Goal: Task Accomplishment & Management: Manage account settings

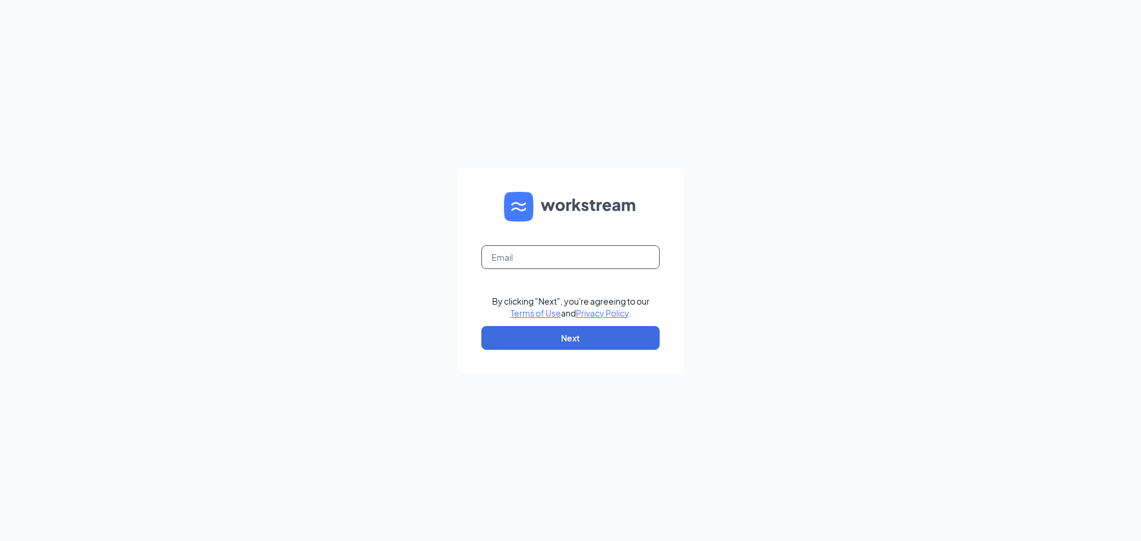
click at [504, 254] on input "text" at bounding box center [570, 257] width 178 height 24
type input "brantnove@hotmail.com"
click at [577, 335] on button "Next" at bounding box center [570, 338] width 178 height 24
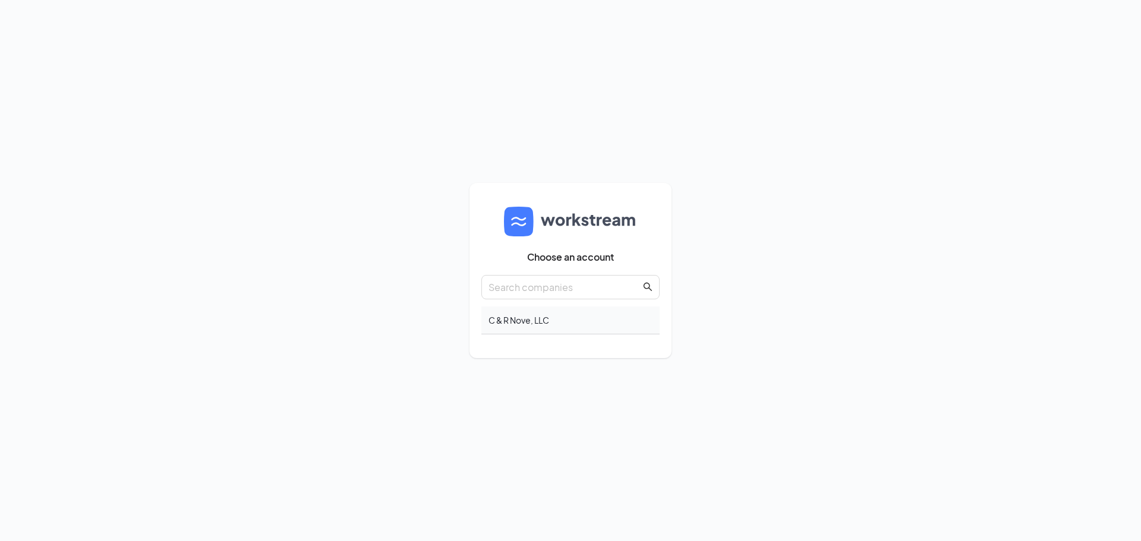
click at [633, 320] on div "C & R Nove, LLC" at bounding box center [570, 321] width 178 height 28
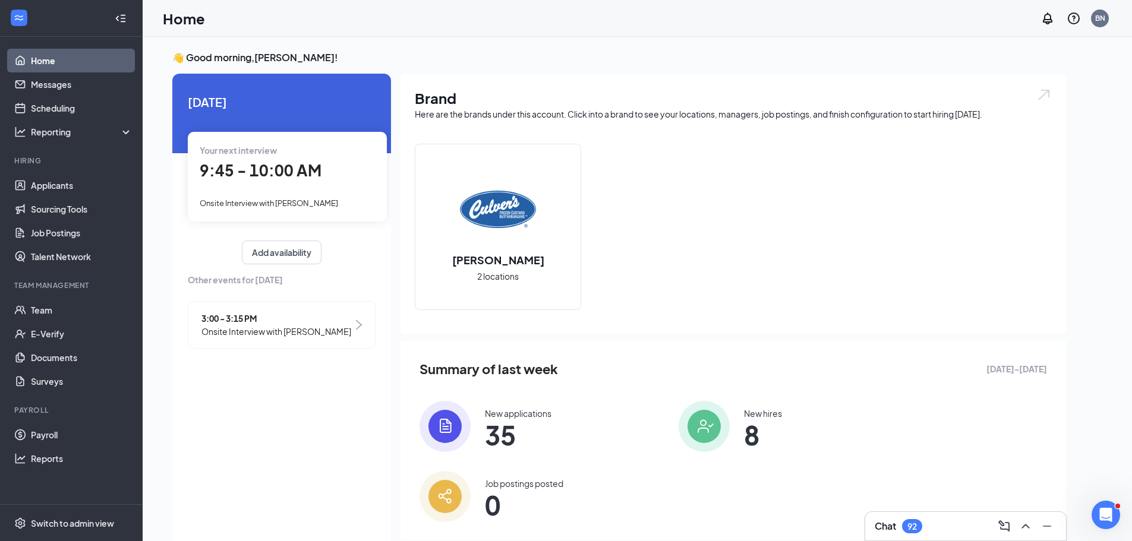
click at [18, 20] on icon "WorkstreamLogo" at bounding box center [19, 17] width 8 height 5
click at [124, 20] on icon "Collapse" at bounding box center [121, 18] width 12 height 12
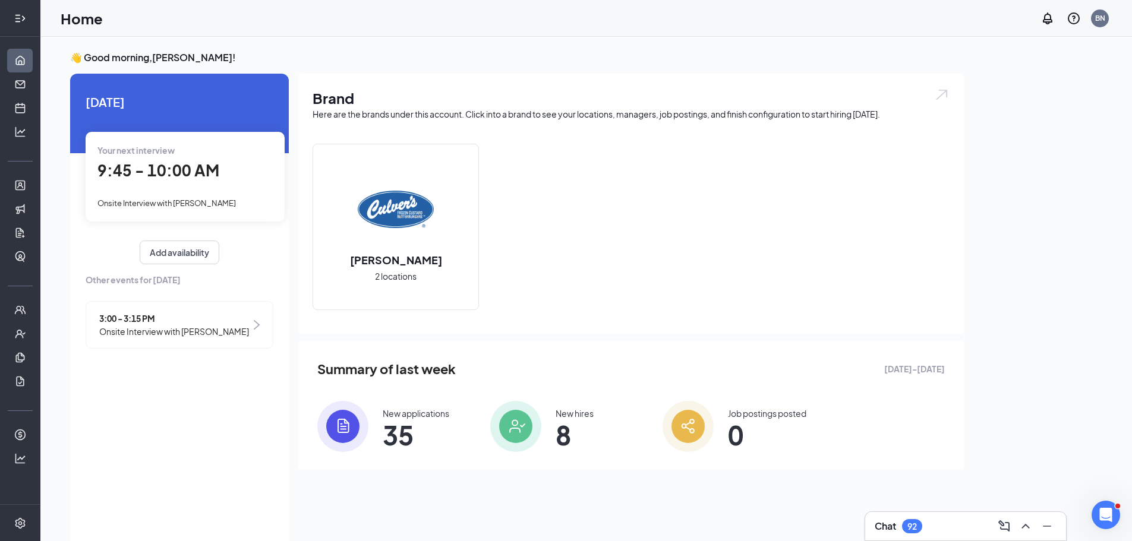
click at [24, 17] on icon "Expand" at bounding box center [20, 18] width 12 height 12
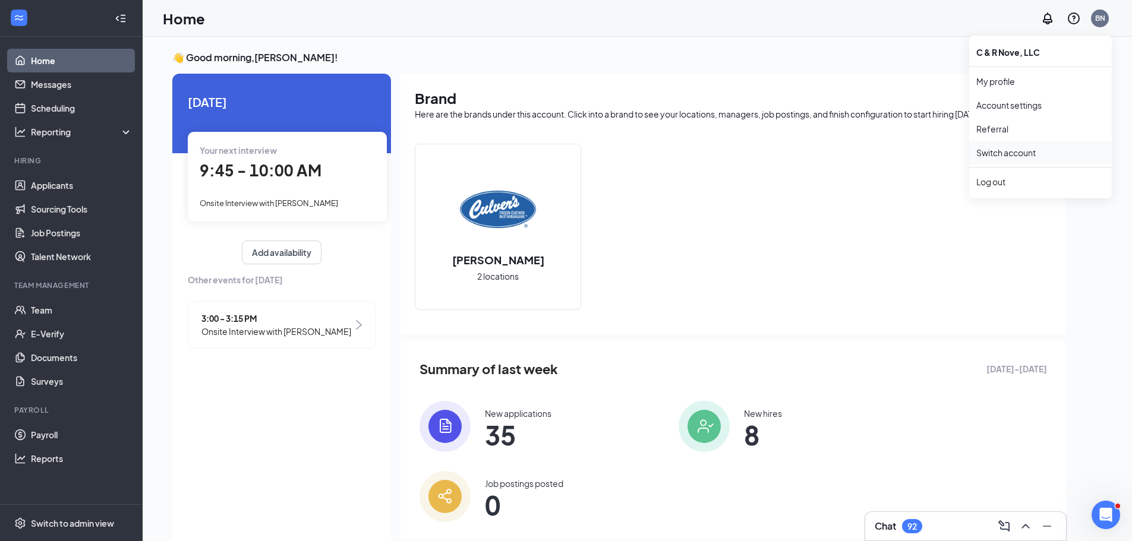
click at [994, 151] on link "Switch account" at bounding box center [1005, 152] width 59 height 11
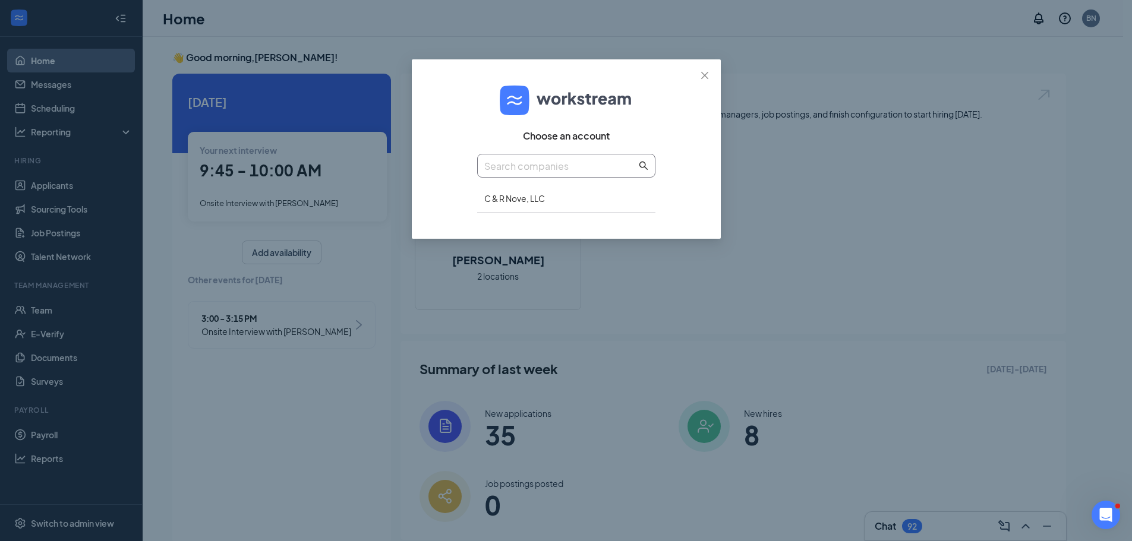
click at [643, 165] on icon "search" at bounding box center [644, 166] width 10 height 10
drag, startPoint x: 581, startPoint y: 200, endPoint x: 557, endPoint y: 249, distance: 54.2
click at [557, 249] on div "Choose an account C & R Nove, LLC" at bounding box center [566, 270] width 1132 height 541
click at [493, 204] on div "C & R Nove, LLC" at bounding box center [566, 199] width 178 height 28
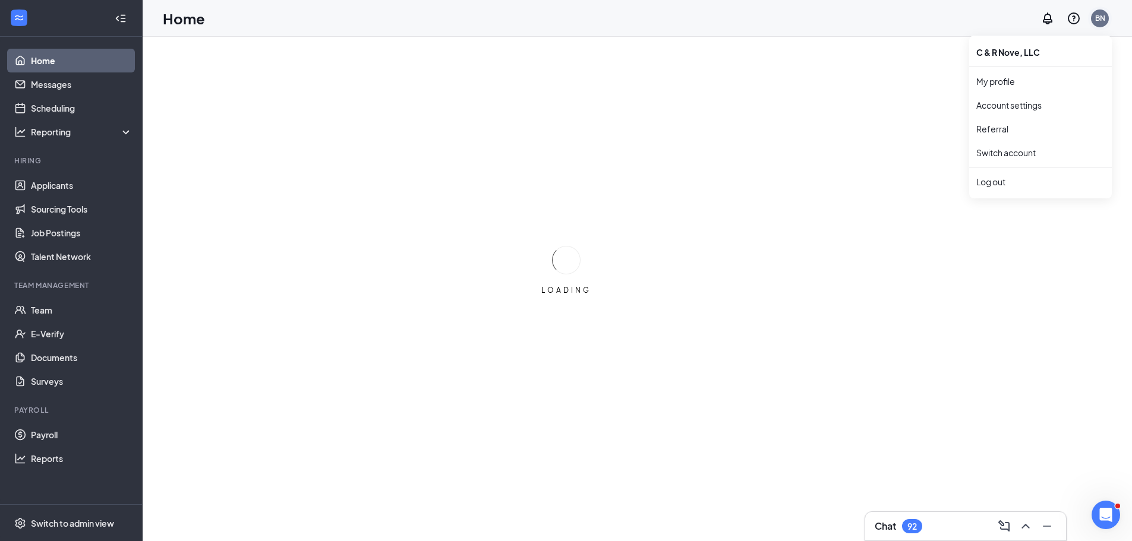
click at [1101, 18] on div "BN" at bounding box center [1100, 18] width 10 height 10
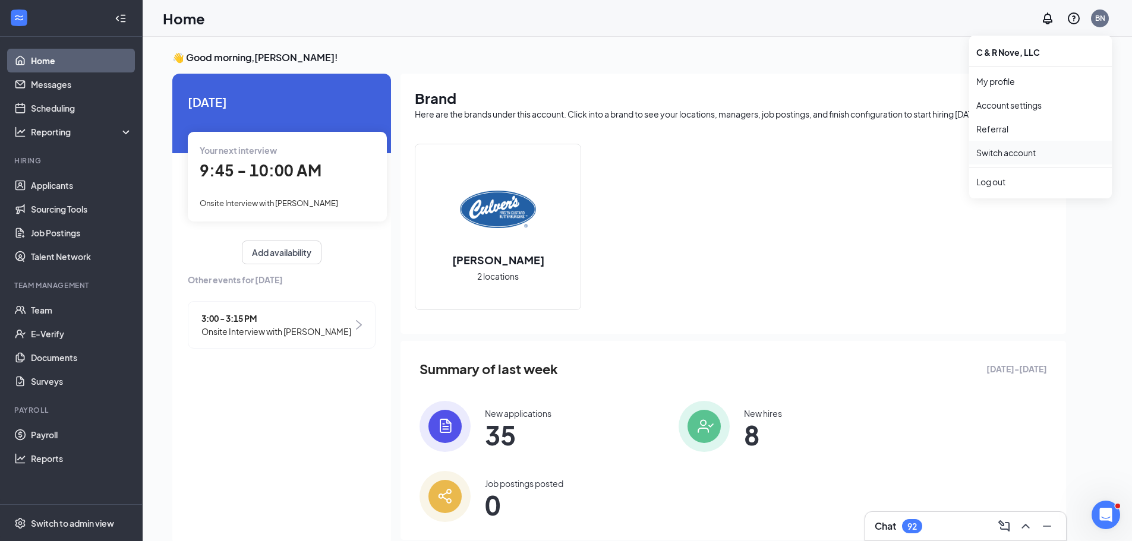
click at [1001, 155] on link "Switch account" at bounding box center [1005, 152] width 59 height 11
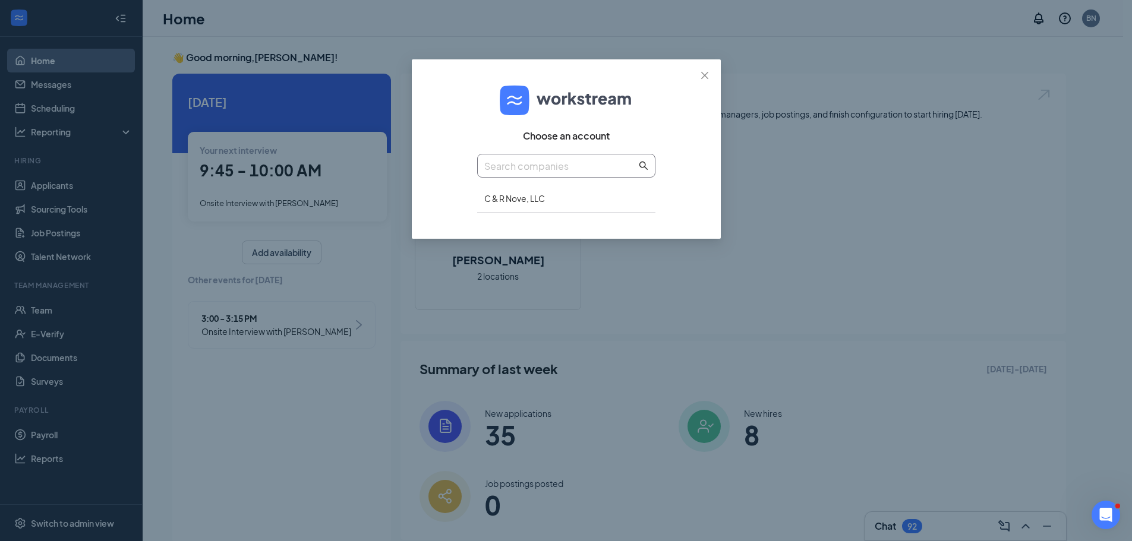
click at [569, 162] on input "text" at bounding box center [560, 166] width 152 height 15
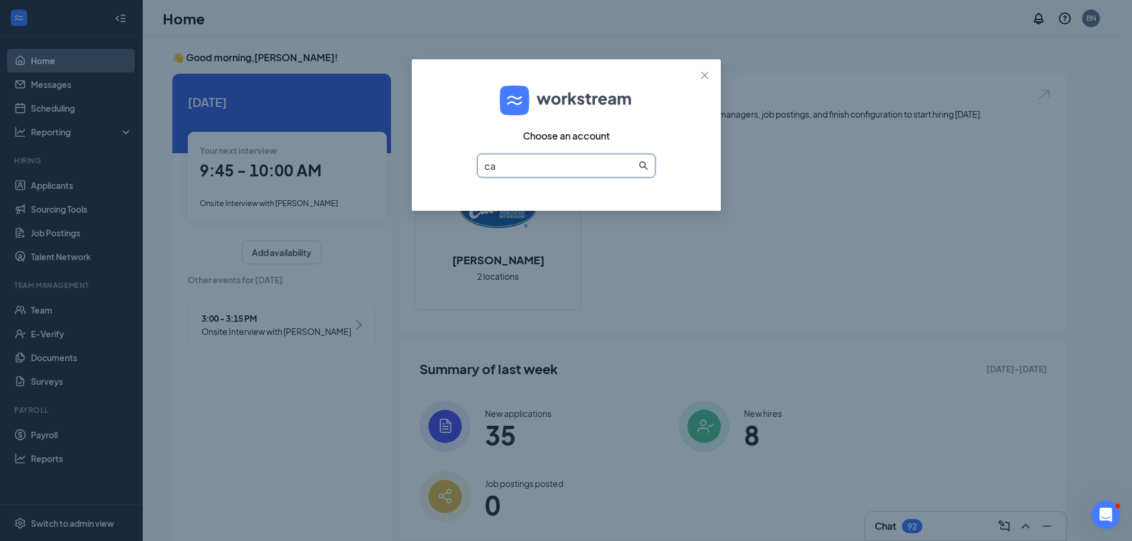
type input "c"
type input "cathron"
click at [644, 165] on icon "search" at bounding box center [644, 166] width 10 height 10
click at [689, 126] on div "Choose an account cathron" at bounding box center [566, 135] width 309 height 152
click at [704, 75] on icon "close" at bounding box center [704, 75] width 7 height 7
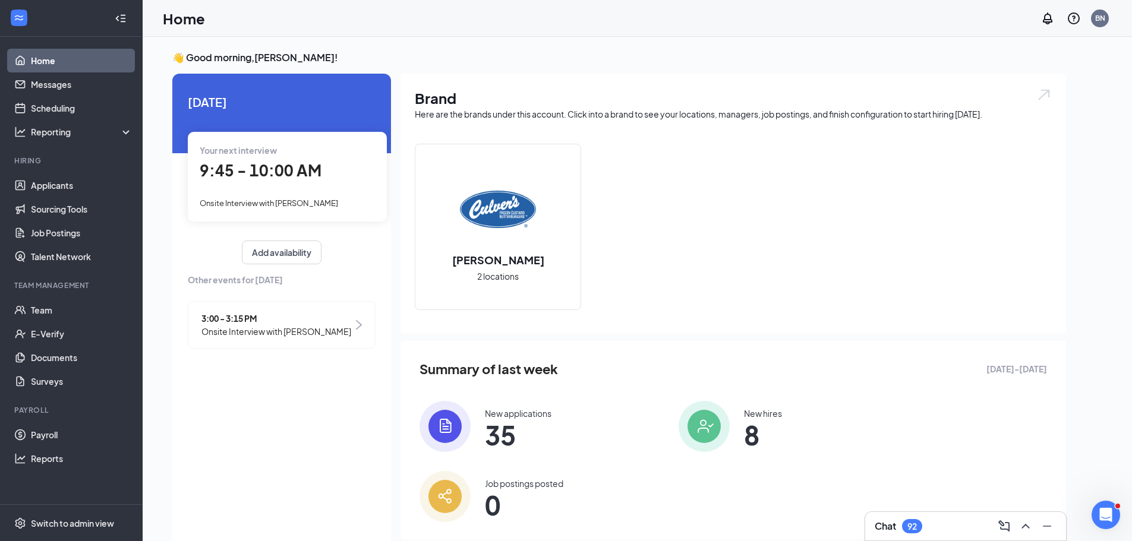
click at [508, 282] on span "2 locations" at bounding box center [498, 276] width 42 height 13
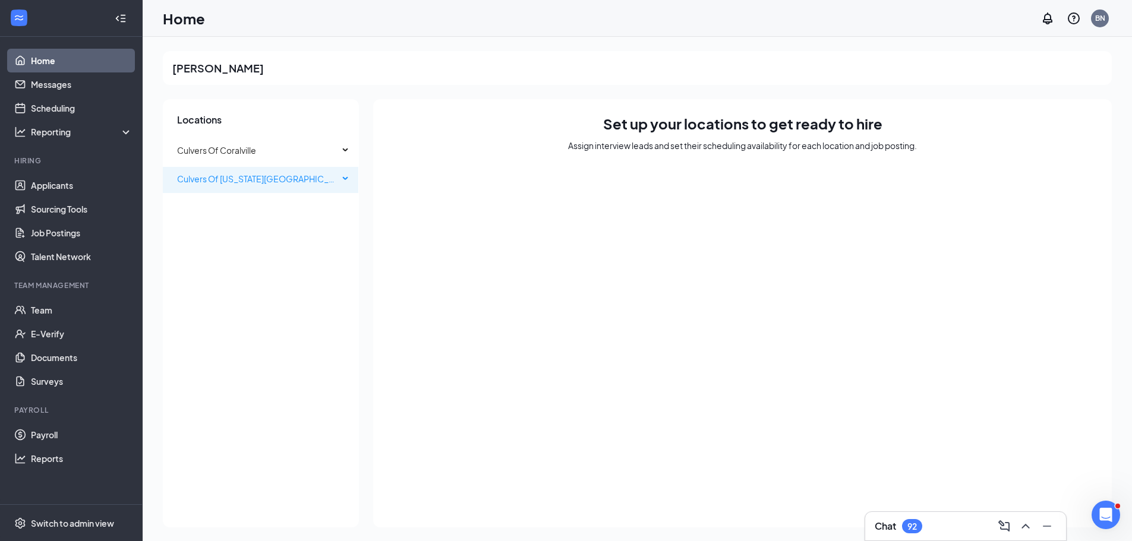
click at [225, 179] on span "Culvers Of [US_STATE][GEOGRAPHIC_DATA]" at bounding box center [264, 179] width 174 height 11
click at [205, 178] on span "Culvers Of [US_STATE][GEOGRAPHIC_DATA]" at bounding box center [264, 179] width 174 height 11
click at [36, 455] on link "Reports" at bounding box center [82, 459] width 102 height 24
